Goal: Information Seeking & Learning: Check status

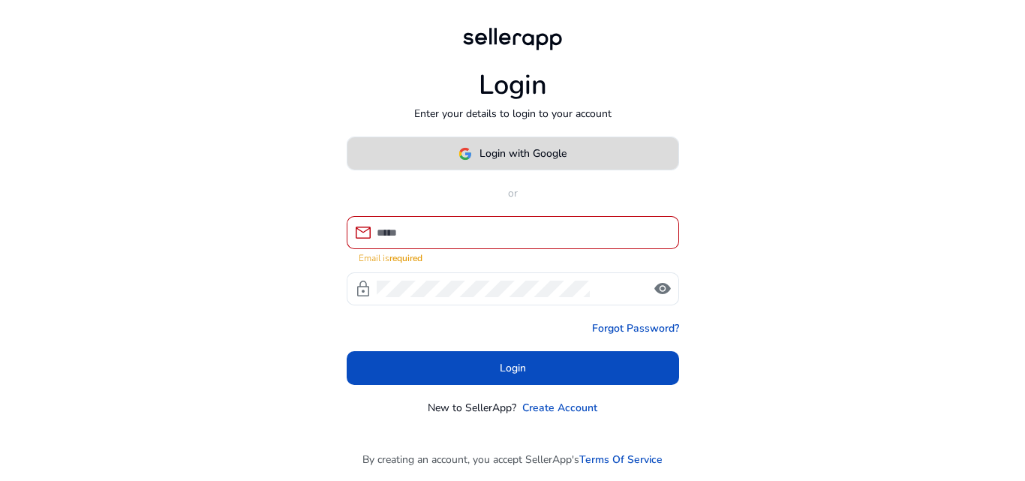
click at [569, 171] on span at bounding box center [513, 154] width 331 height 36
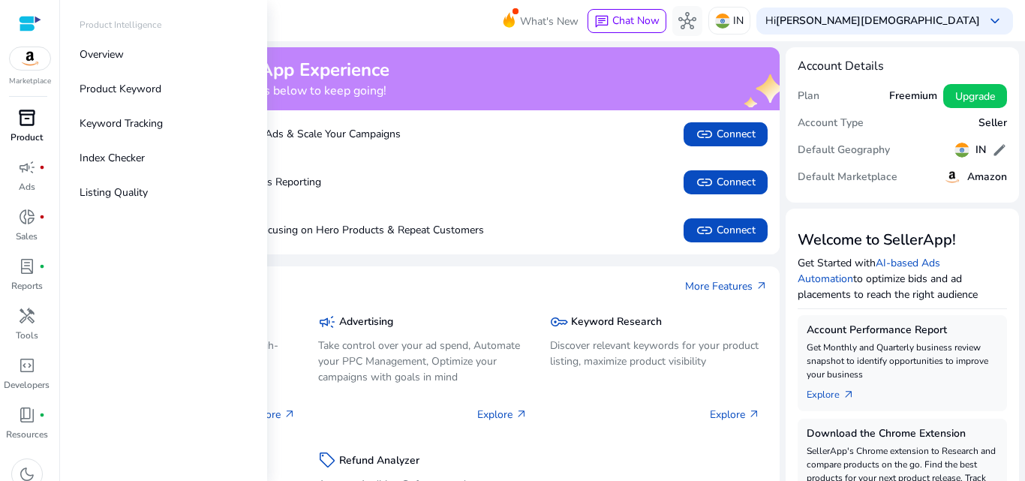
click at [32, 131] on p "Product" at bounding box center [27, 138] width 32 height 14
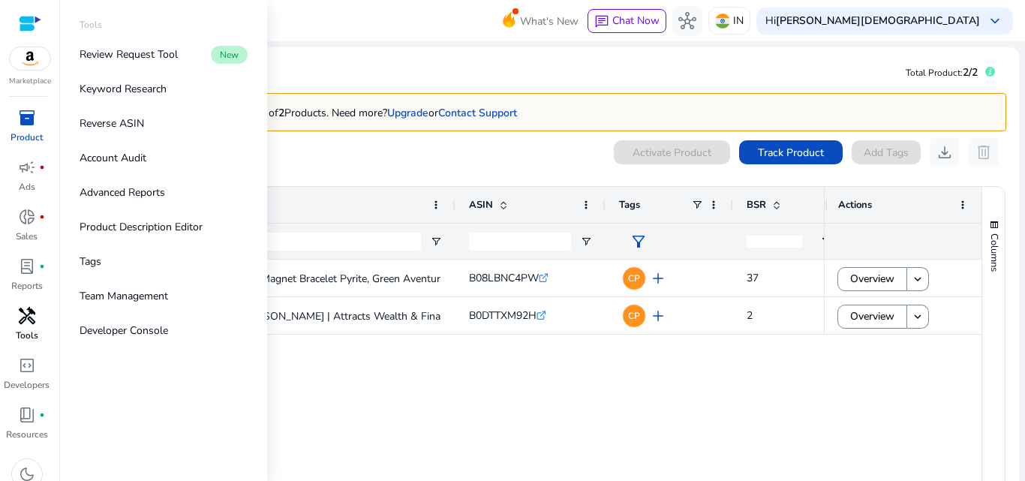
click at [26, 317] on span "handyman" at bounding box center [27, 316] width 18 height 18
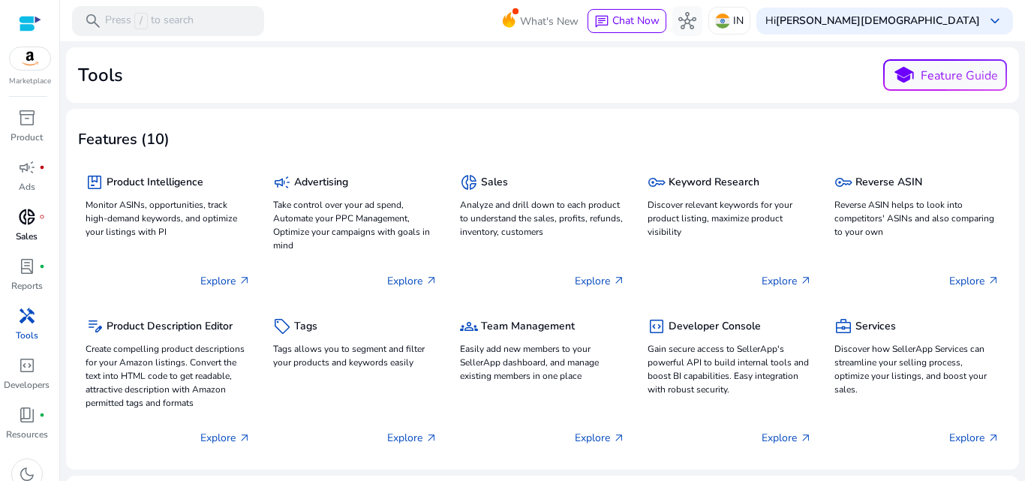
click at [29, 228] on div "donut_small fiber_manual_record" at bounding box center [27, 217] width 42 height 24
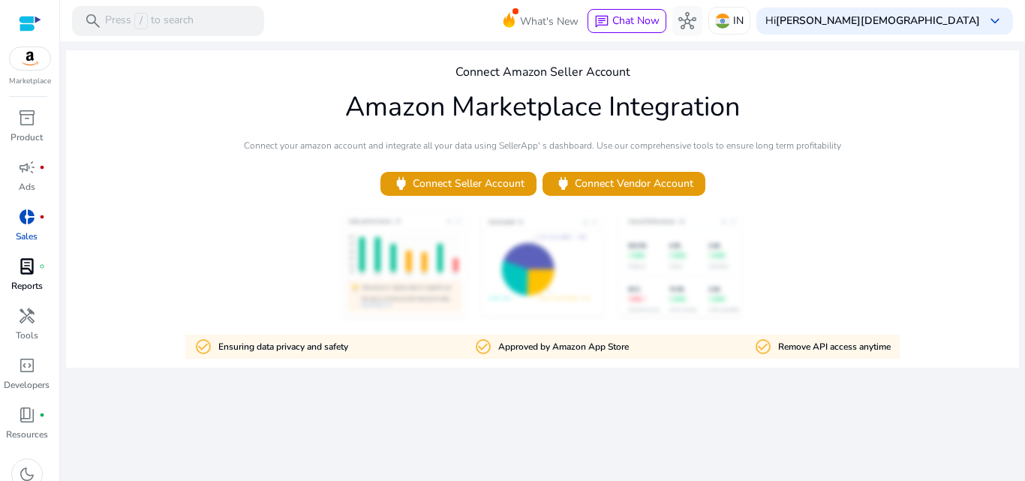
click at [29, 266] on span "lab_profile" at bounding box center [27, 266] width 18 height 18
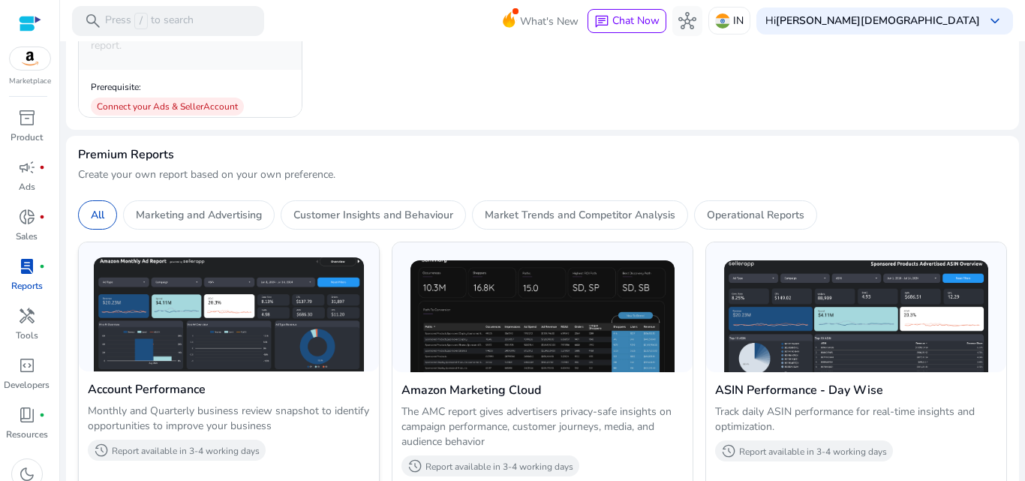
scroll to position [366, 0]
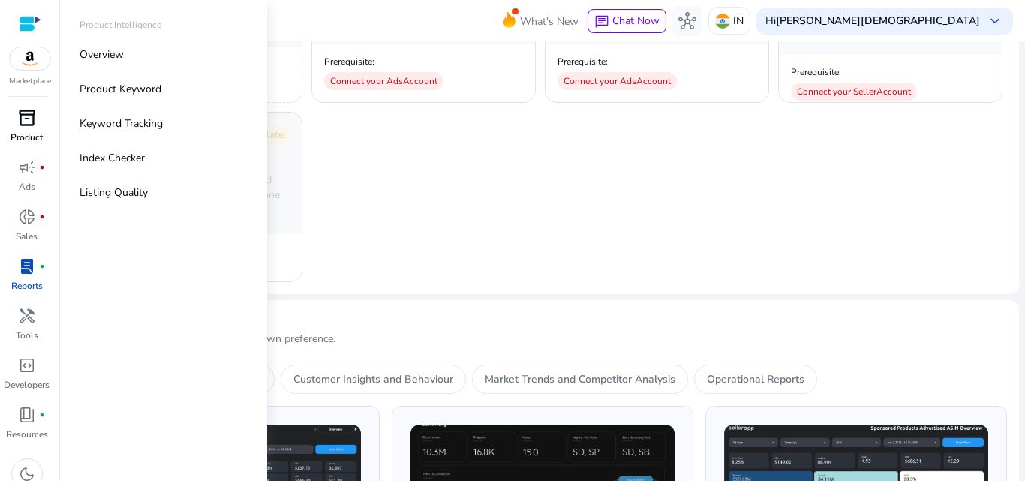
click at [38, 122] on div "inventory_2" at bounding box center [27, 118] width 42 height 24
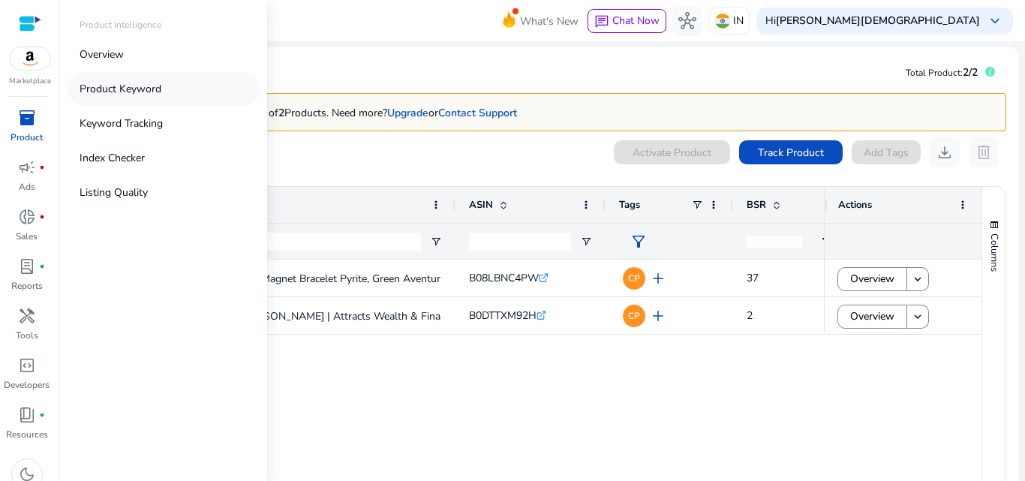
click at [92, 93] on p "Product Keyword" at bounding box center [121, 89] width 82 height 16
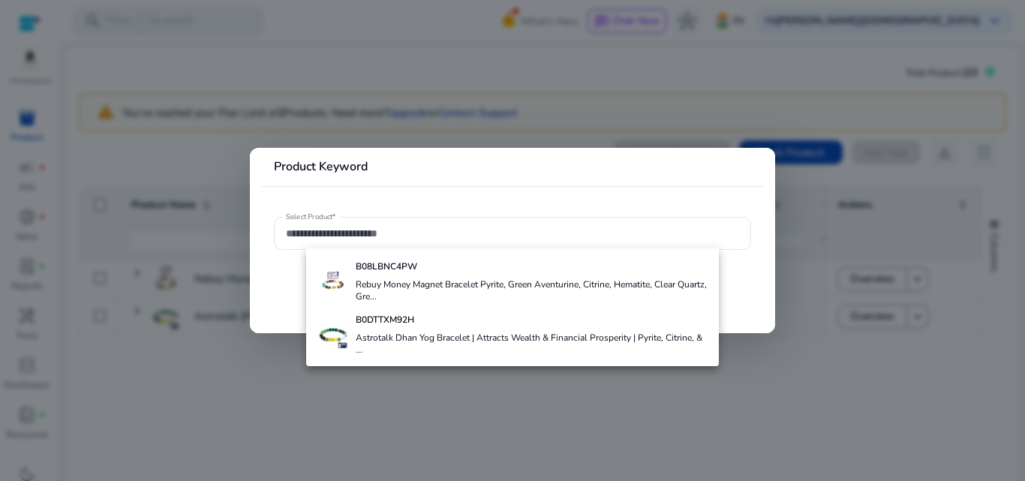
click at [149, 158] on div at bounding box center [512, 240] width 1025 height 481
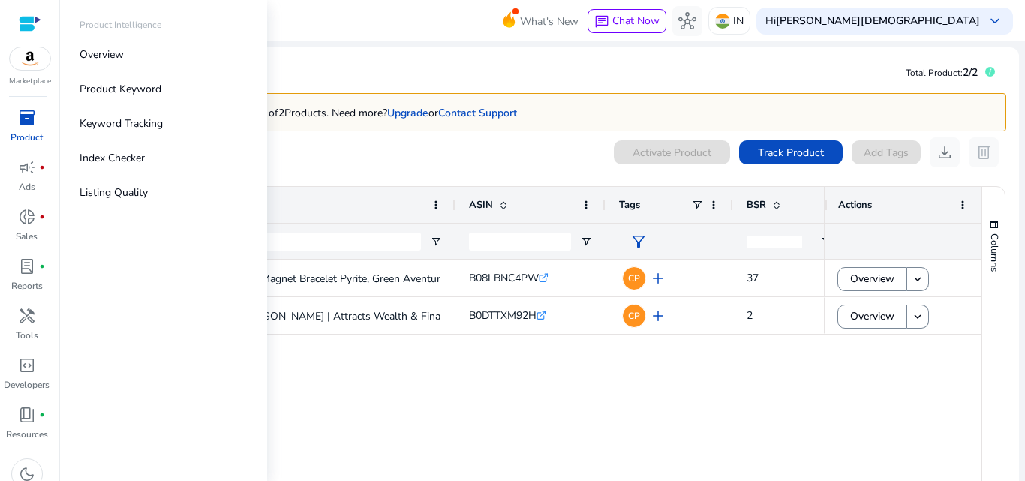
click at [11, 116] on div "inventory_2" at bounding box center [27, 118] width 42 height 24
click at [104, 50] on p "Overview" at bounding box center [102, 55] width 44 height 16
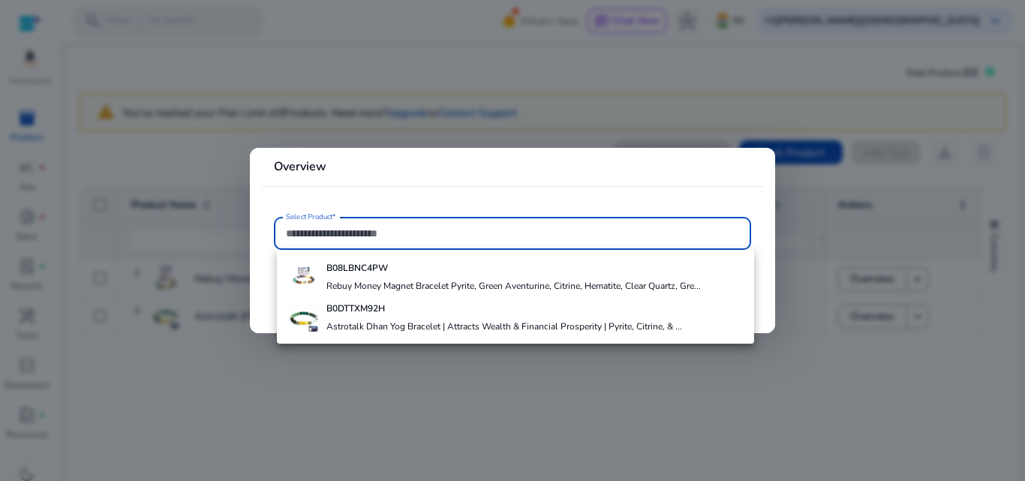
paste input "**********"
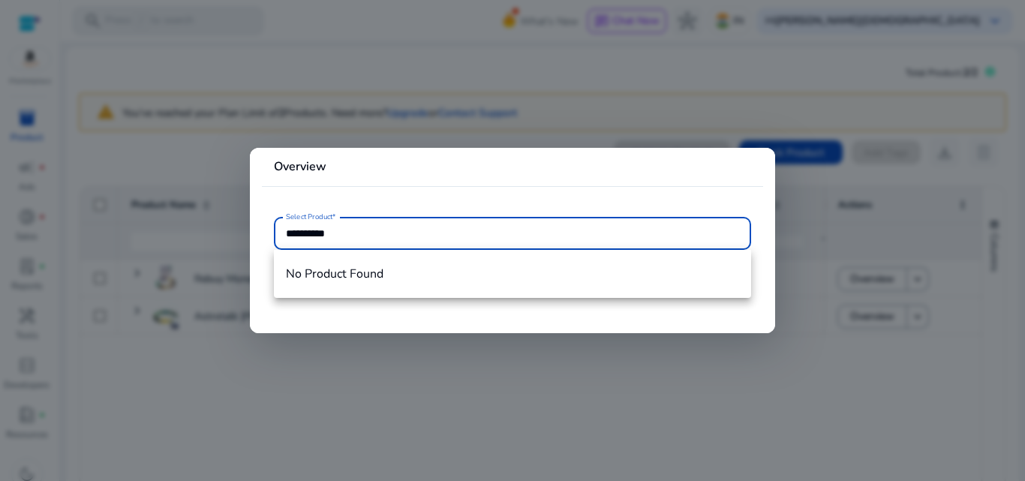
type input "**********"
click at [516, 37] on div at bounding box center [512, 240] width 1025 height 481
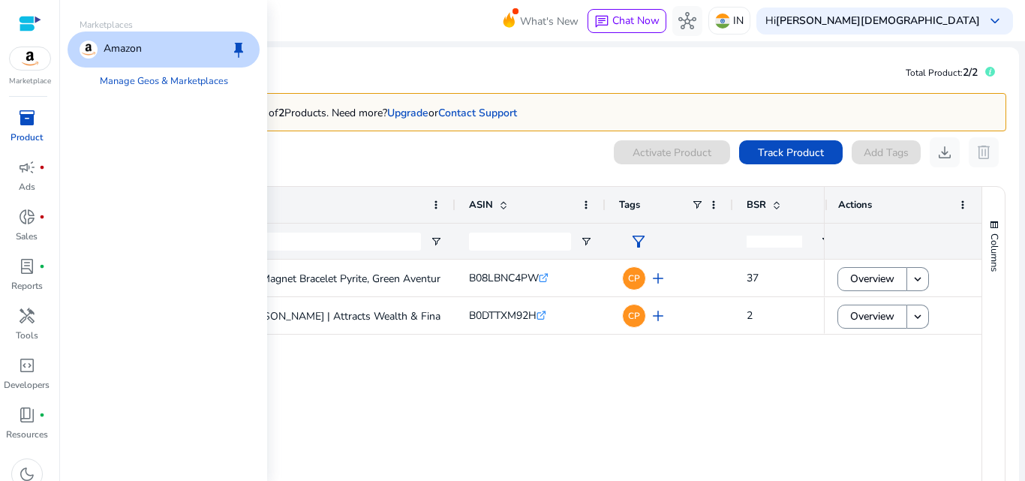
click at [29, 56] on img at bounding box center [30, 58] width 41 height 23
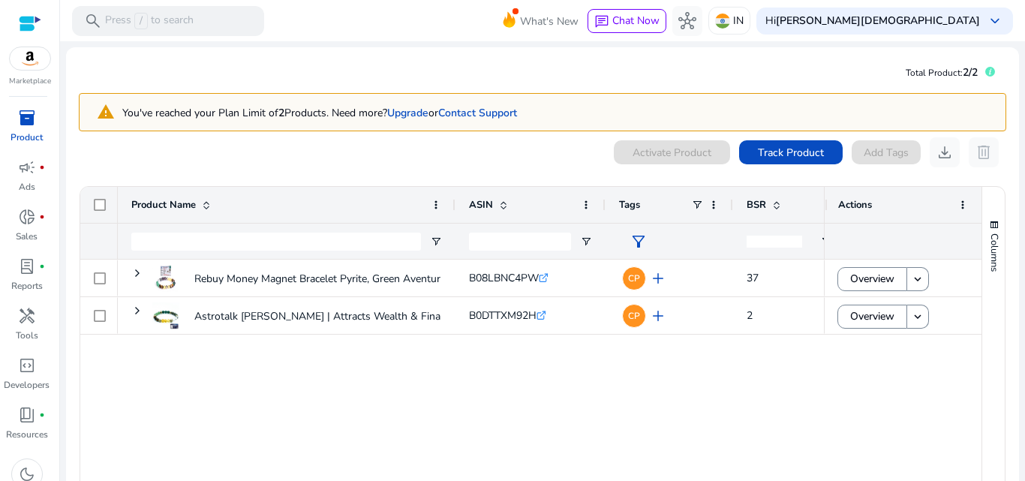
click at [35, 23] on div at bounding box center [30, 23] width 23 height 17
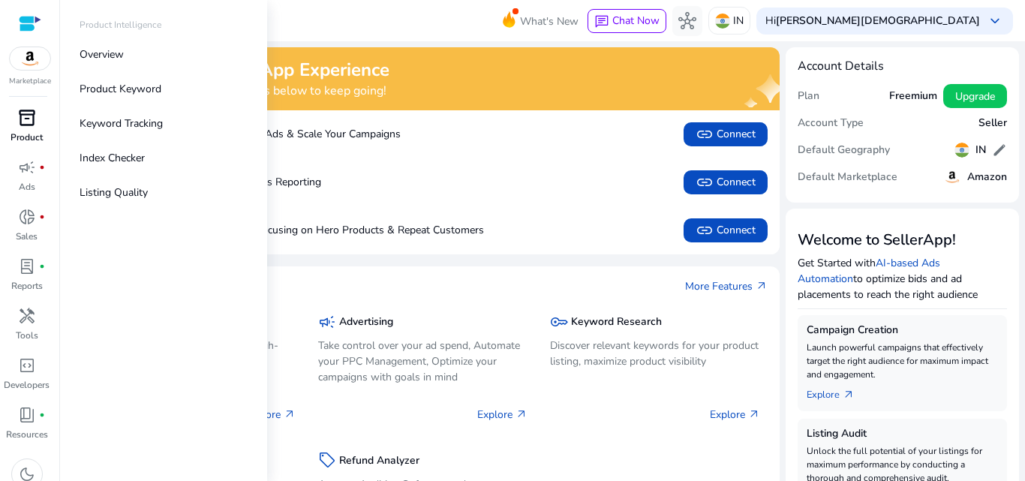
click at [33, 121] on span "inventory_2" at bounding box center [27, 118] width 18 height 18
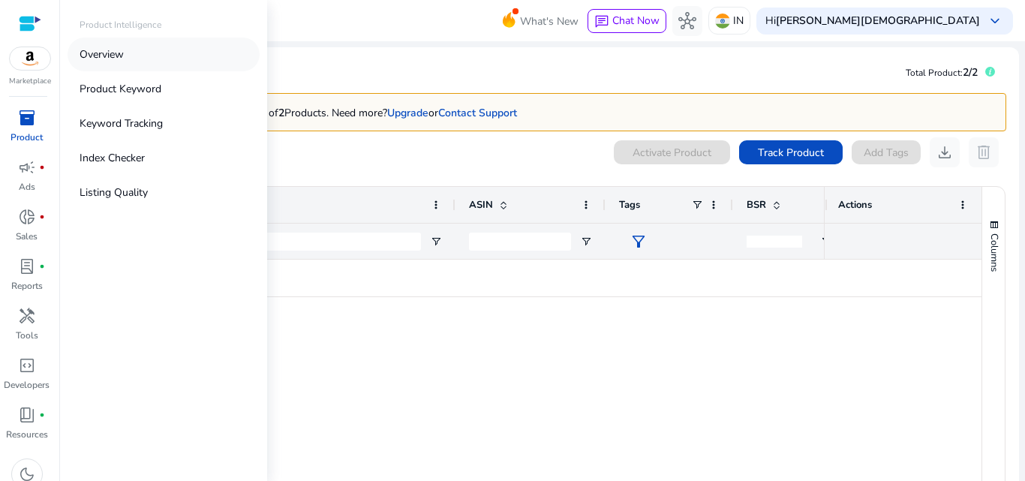
click at [145, 56] on link "Overview" at bounding box center [164, 55] width 192 height 34
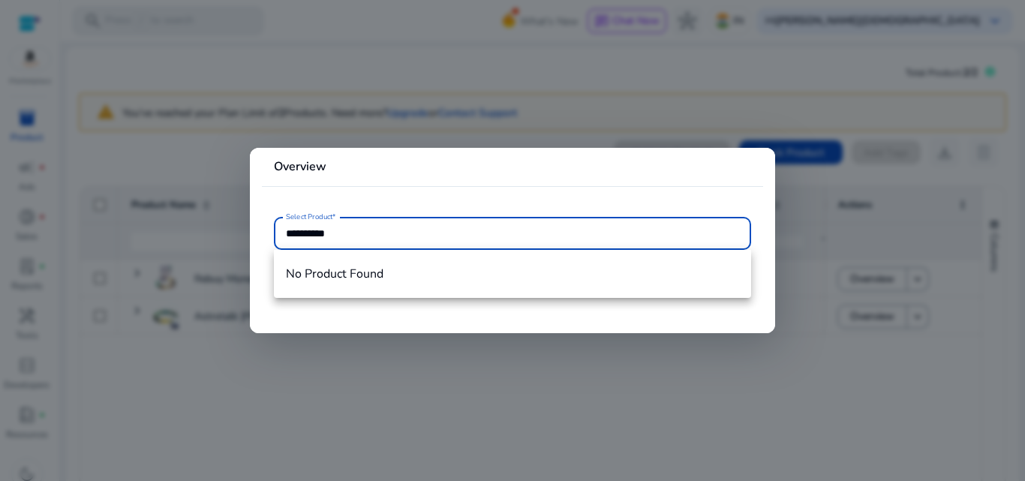
type input "**********"
click at [552, 53] on div at bounding box center [512, 240] width 1025 height 481
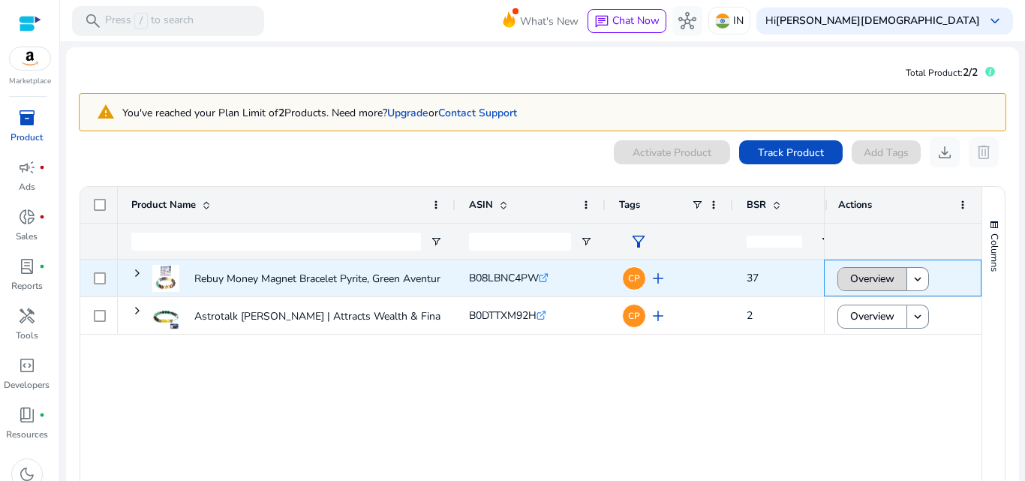
click at [884, 288] on span "Overview" at bounding box center [873, 278] width 44 height 31
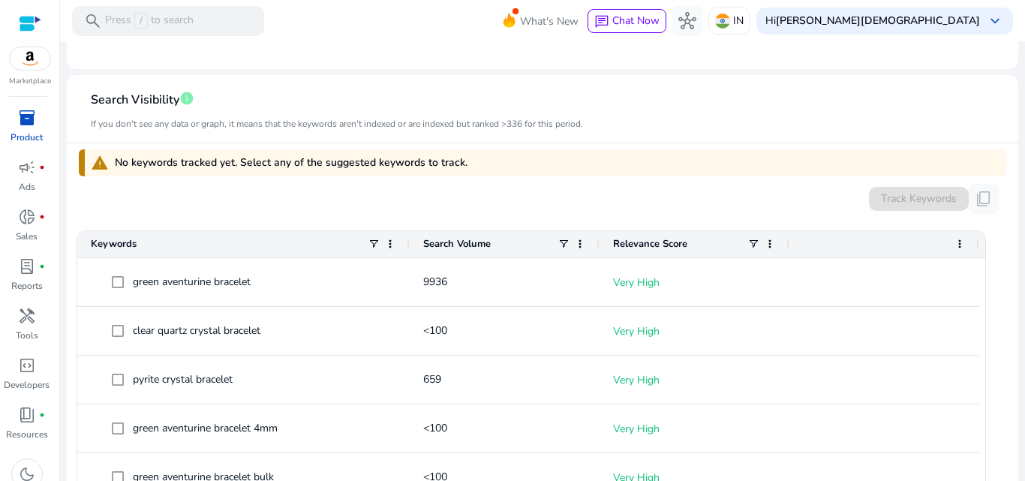
scroll to position [599, 0]
